Goal: Task Accomplishment & Management: Use online tool/utility

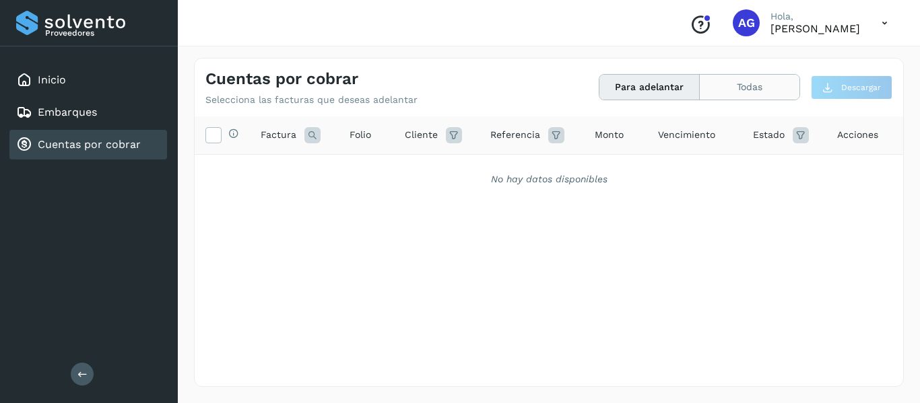
click at [735, 85] on button "Todas" at bounding box center [750, 87] width 100 height 25
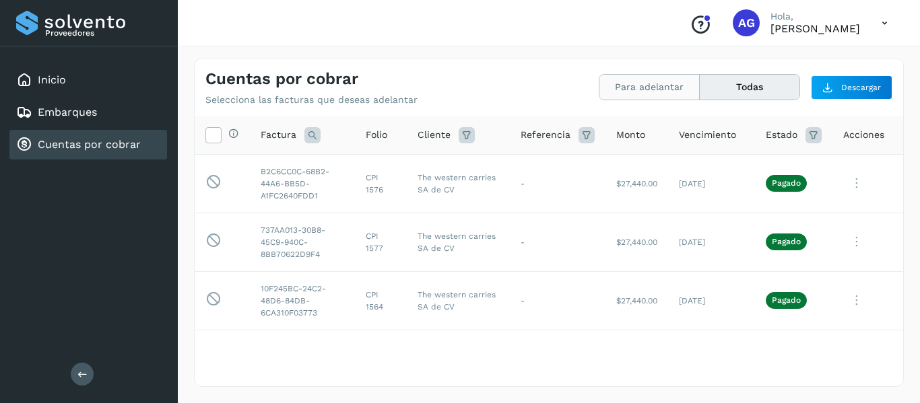
click at [663, 90] on button "Para adelantar" at bounding box center [650, 87] width 100 height 25
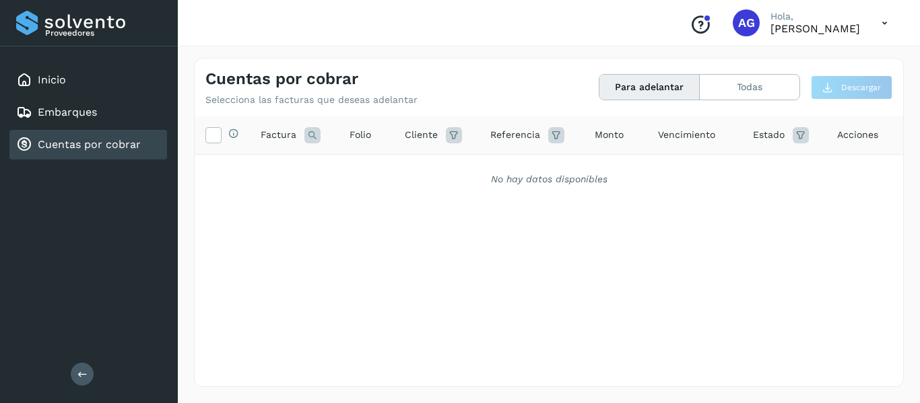
click at [505, 206] on div "Selecciona todas las facturas disponibles para adelanto Factura Folio Cliente R…" at bounding box center [549, 224] width 709 height 215
